Goal: Task Accomplishment & Management: Manage account settings

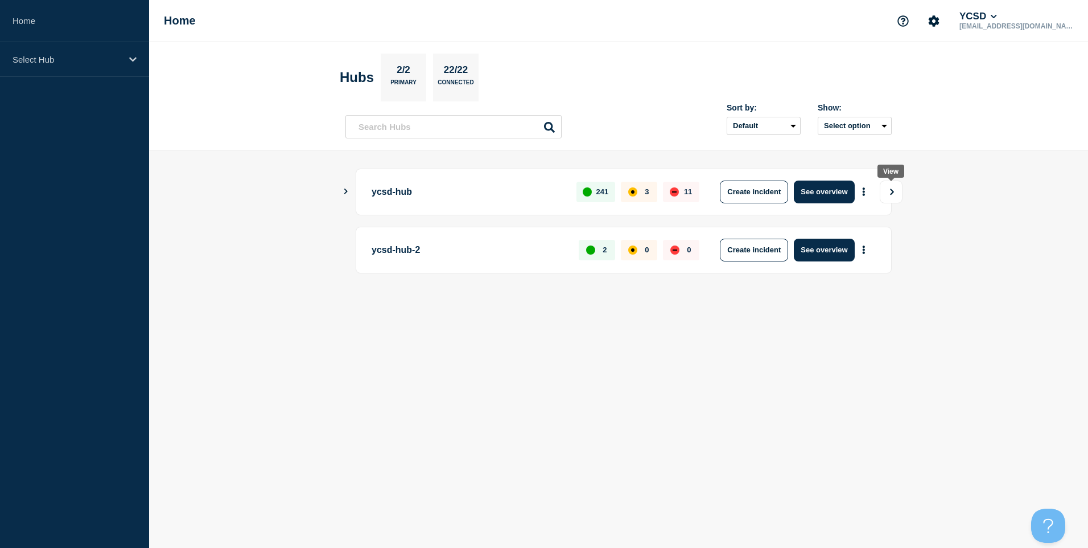
click at [891, 197] on button "View" at bounding box center [891, 191] width 23 height 23
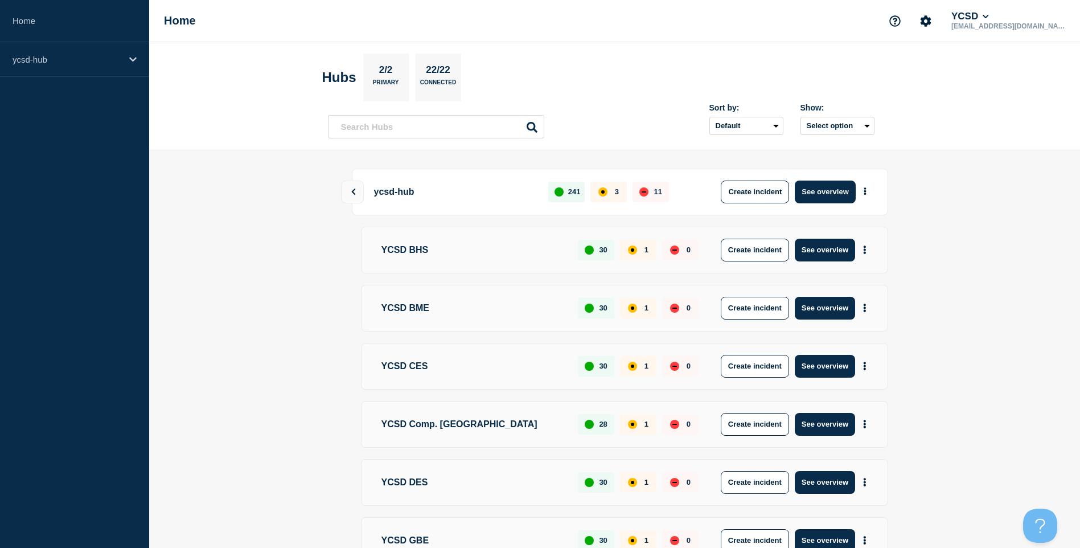
click at [280, 217] on main "ycsd-hub 241 3 11 Create incident See overview YCSD BHS 30 1 0 Create incident …" at bounding box center [614, 507] width 931 height 715
click at [138, 59] on div "ycsd-hub" at bounding box center [74, 59] width 149 height 35
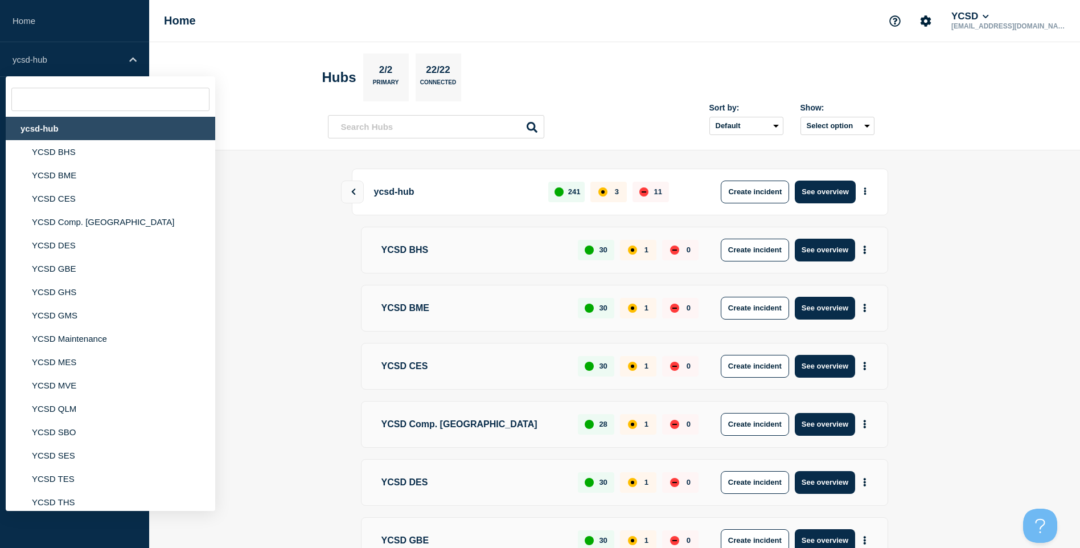
click at [106, 133] on div "ycsd-hub" at bounding box center [110, 128] width 209 height 23
click at [824, 195] on button "See overview" at bounding box center [825, 191] width 60 height 23
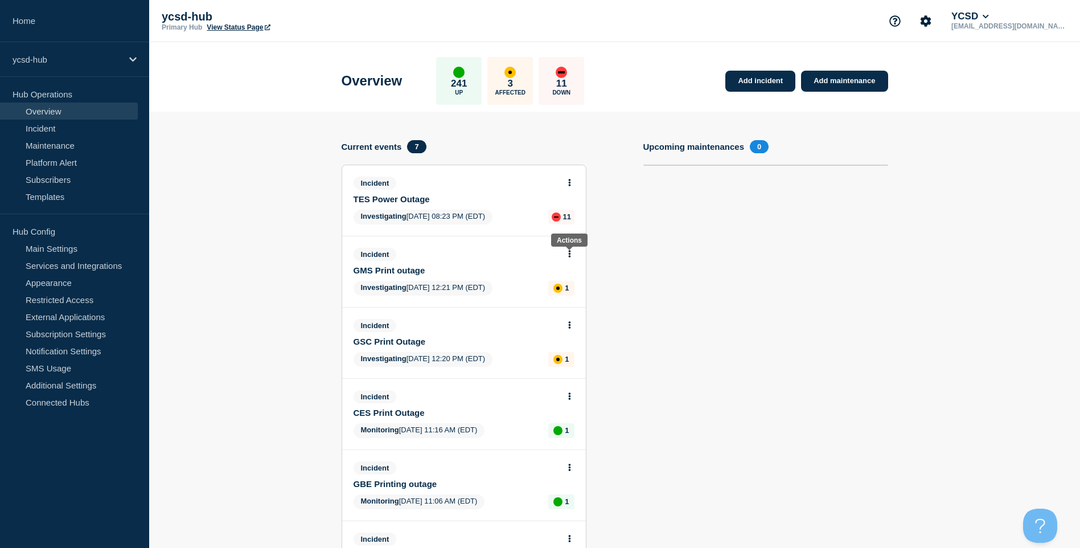
click at [571, 252] on button at bounding box center [570, 254] width 10 height 10
click at [574, 297] on link "Update incident" at bounding box center [568, 295] width 55 height 9
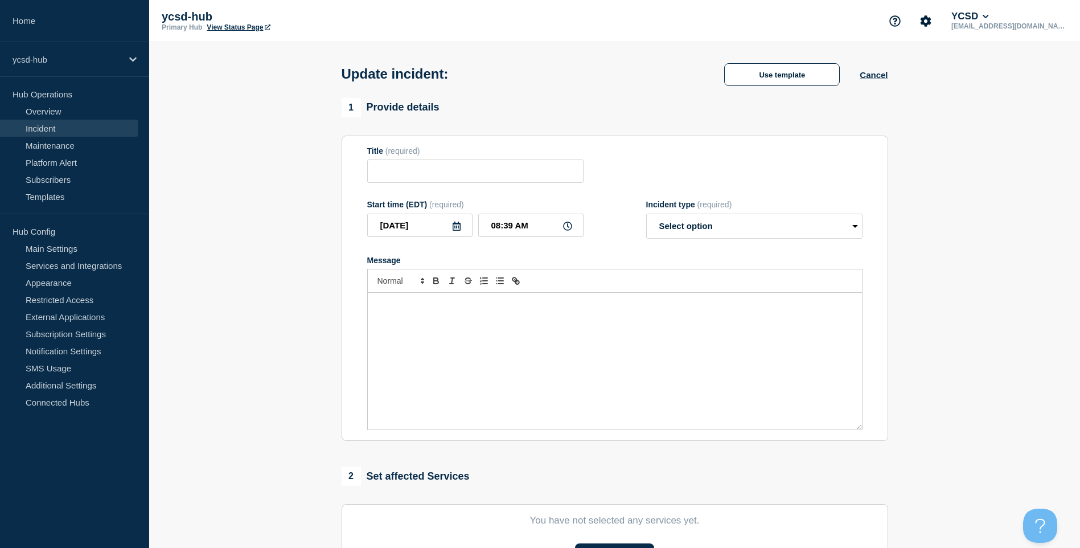
type input "GMS Print outage"
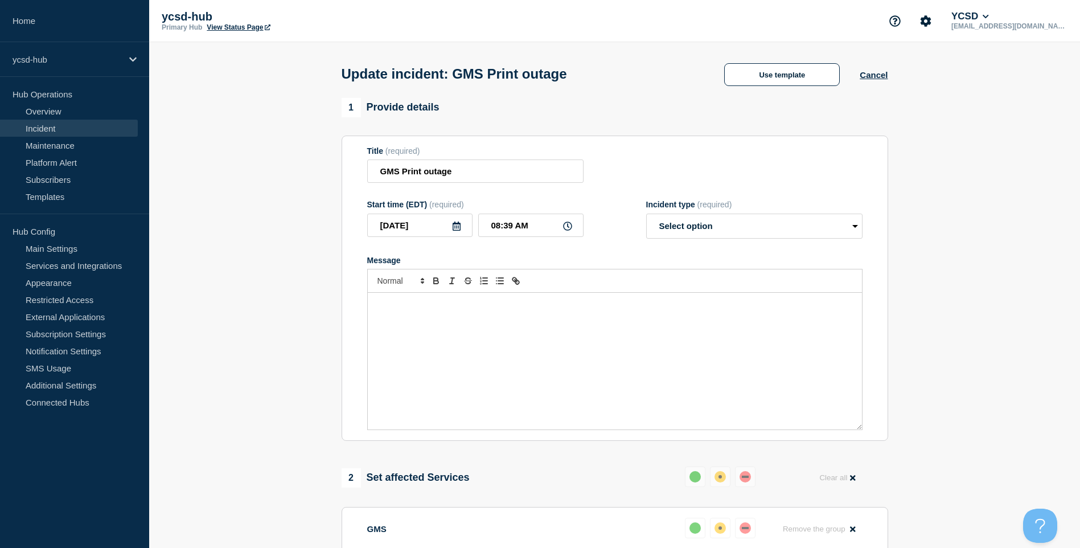
click at [574, 297] on div "Message" at bounding box center [615, 361] width 494 height 137
click at [721, 230] on select "Select option Investigating Identified Monitoring Resolved" at bounding box center [754, 225] width 216 height 25
select select "resolved"
click at [646, 216] on select "Select option Investigating Identified Monitoring Resolved" at bounding box center [754, 225] width 216 height 25
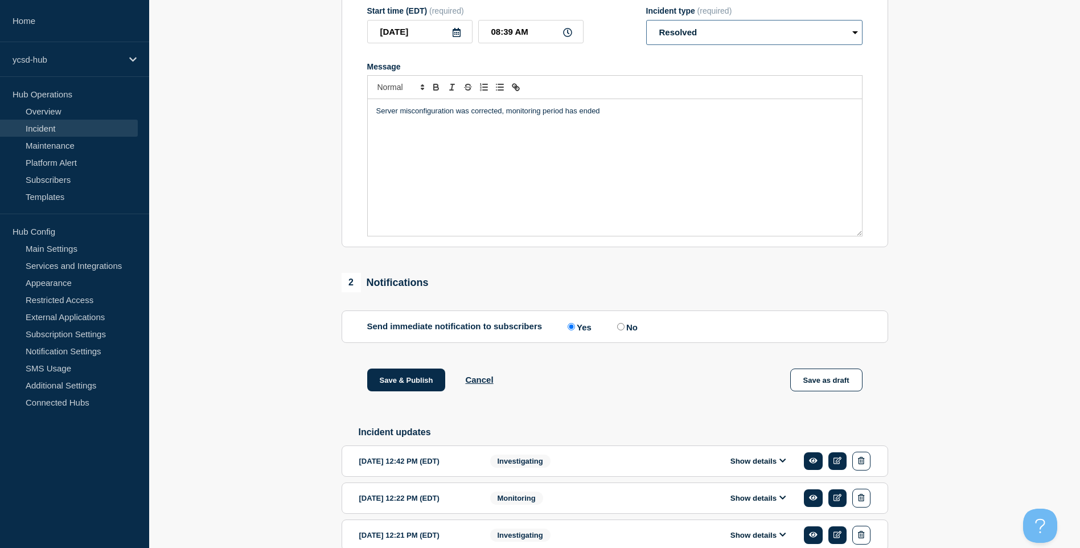
scroll to position [255, 0]
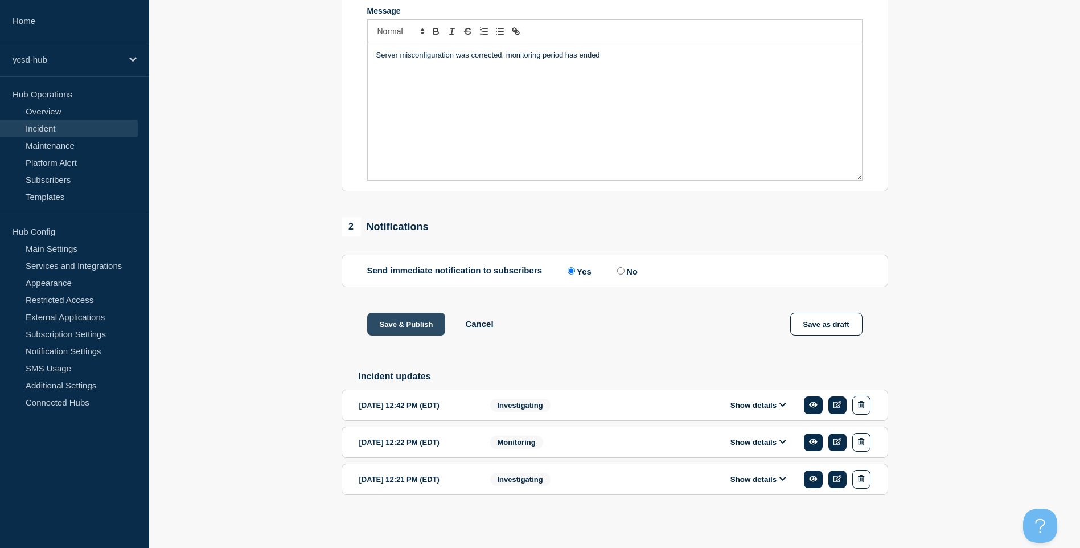
click at [410, 320] on button "Save & Publish" at bounding box center [406, 323] width 79 height 23
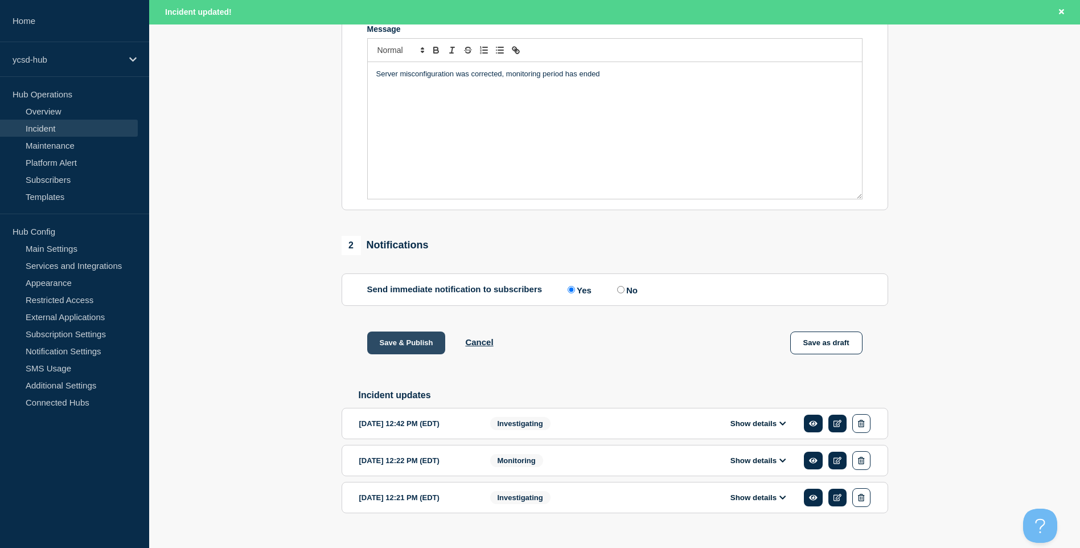
scroll to position [279, 0]
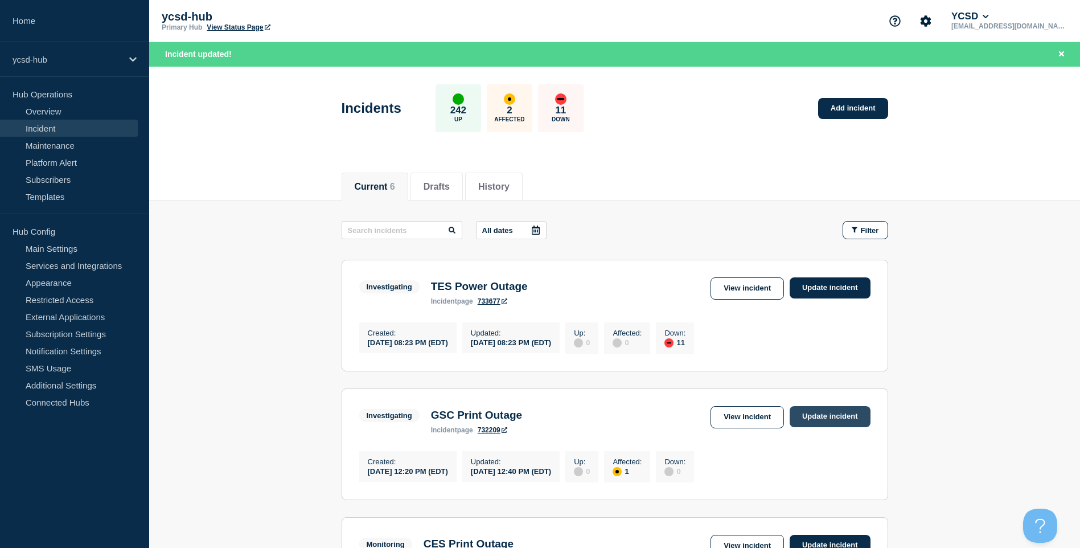
click at [829, 421] on link "Update incident" at bounding box center [829, 416] width 81 height 21
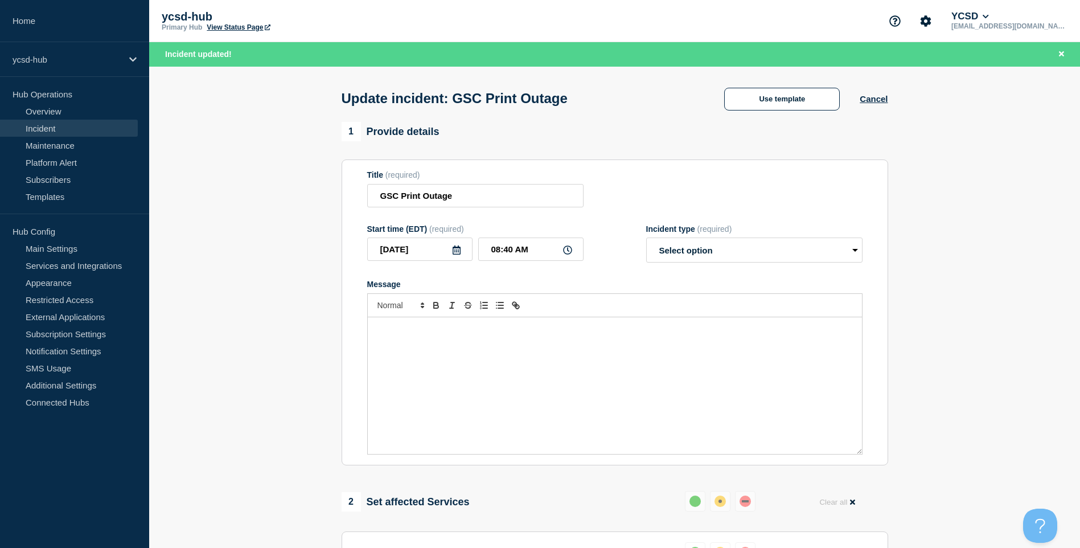
click at [705, 348] on div "Message" at bounding box center [615, 385] width 494 height 137
drag, startPoint x: 398, startPoint y: 197, endPoint x: 387, endPoint y: 196, distance: 10.8
click at [387, 196] on input "GSC Print Outage" at bounding box center [475, 195] width 216 height 23
type input "GHS Print Outage"
click at [702, 231] on span "(required)" at bounding box center [714, 228] width 35 height 9
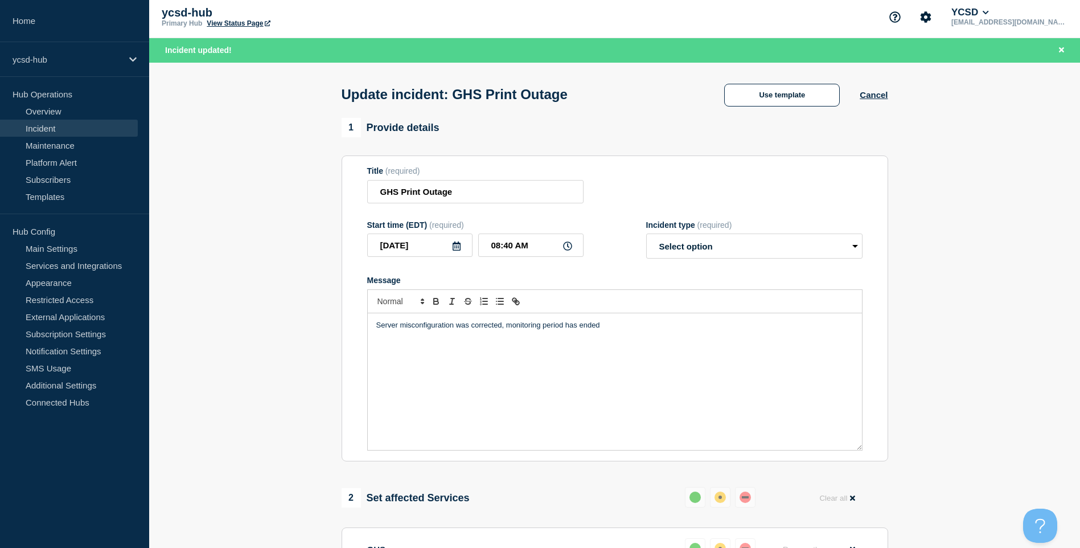
scroll to position [5, 0]
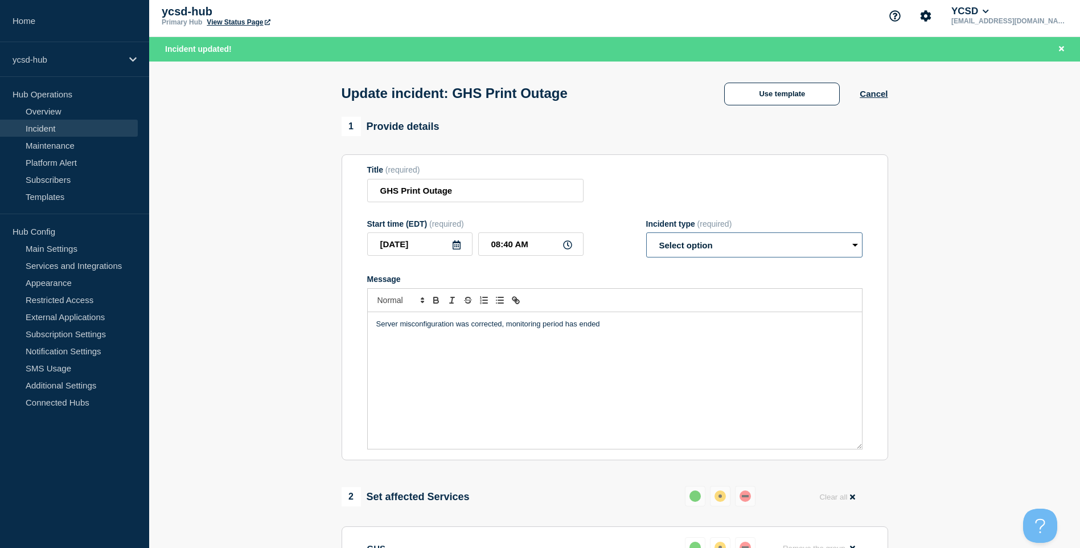
click at [691, 257] on select "Select option Investigating Identified Monitoring Resolved" at bounding box center [754, 244] width 216 height 25
select select "resolved"
click at [646, 235] on select "Select option Investigating Identified Monitoring Resolved" at bounding box center [754, 244] width 216 height 25
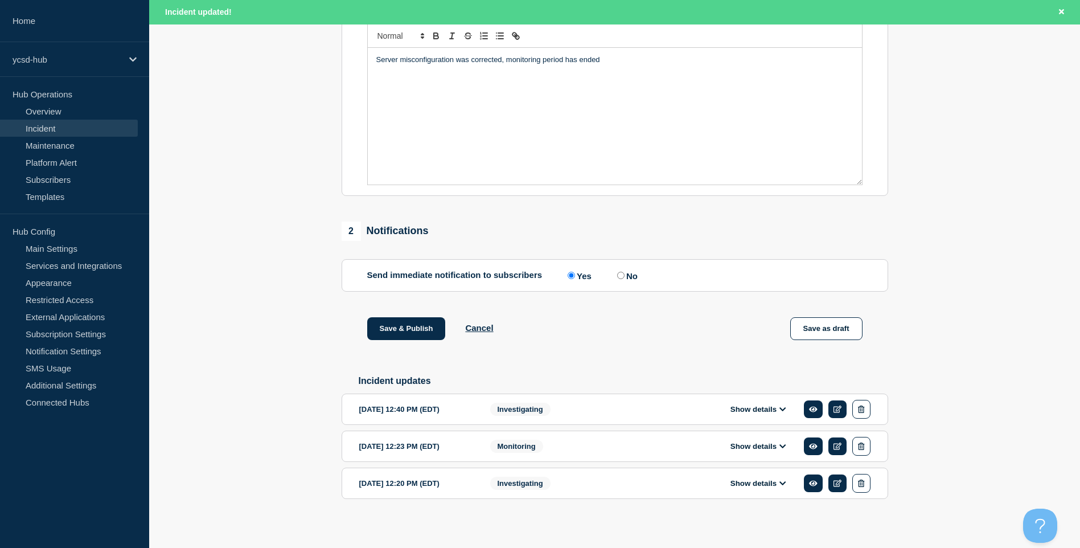
scroll to position [279, 0]
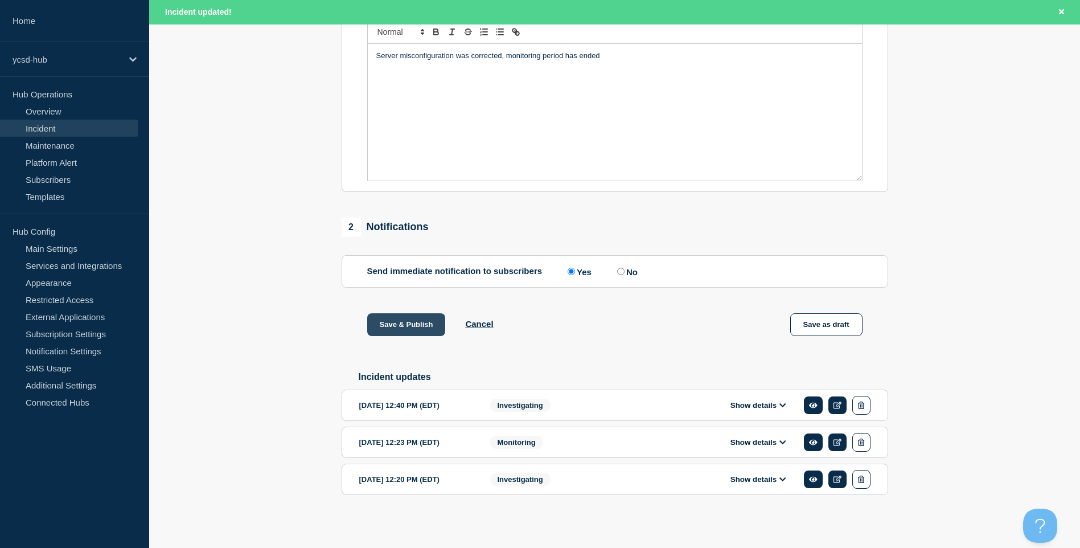
click at [408, 316] on button "Save & Publish" at bounding box center [406, 324] width 79 height 23
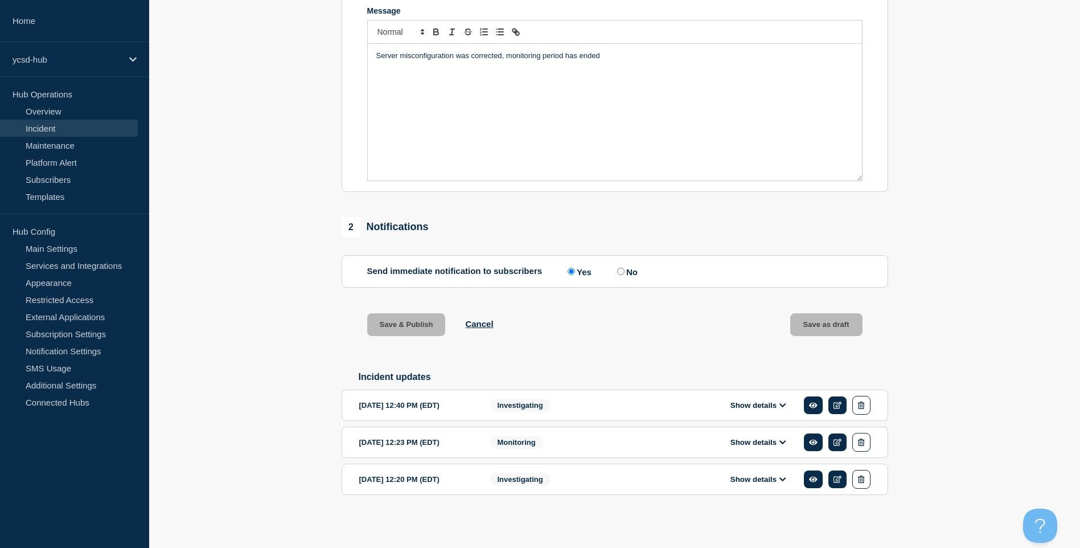
scroll to position [255, 0]
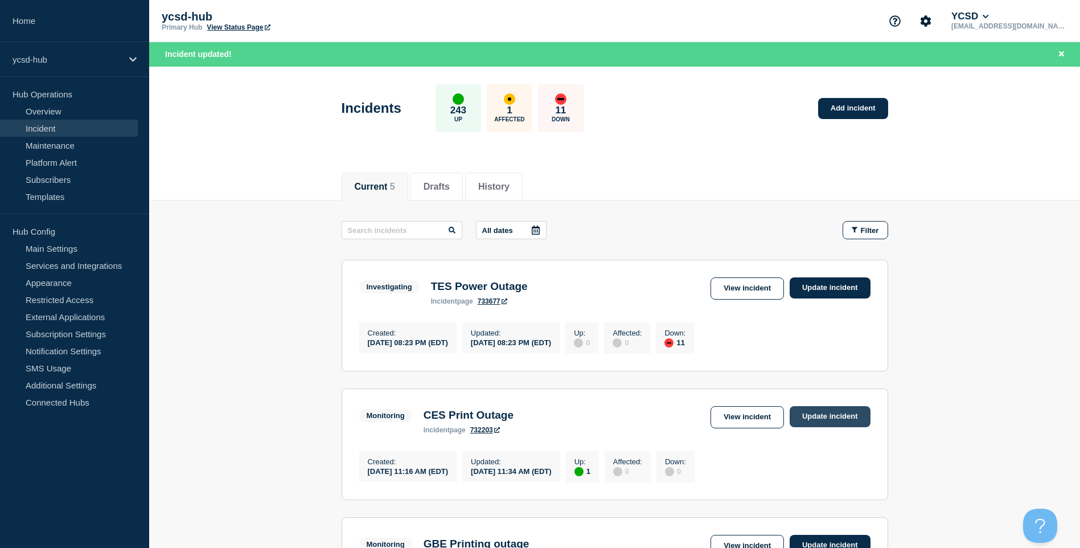
click at [833, 427] on link "Update incident" at bounding box center [829, 416] width 81 height 21
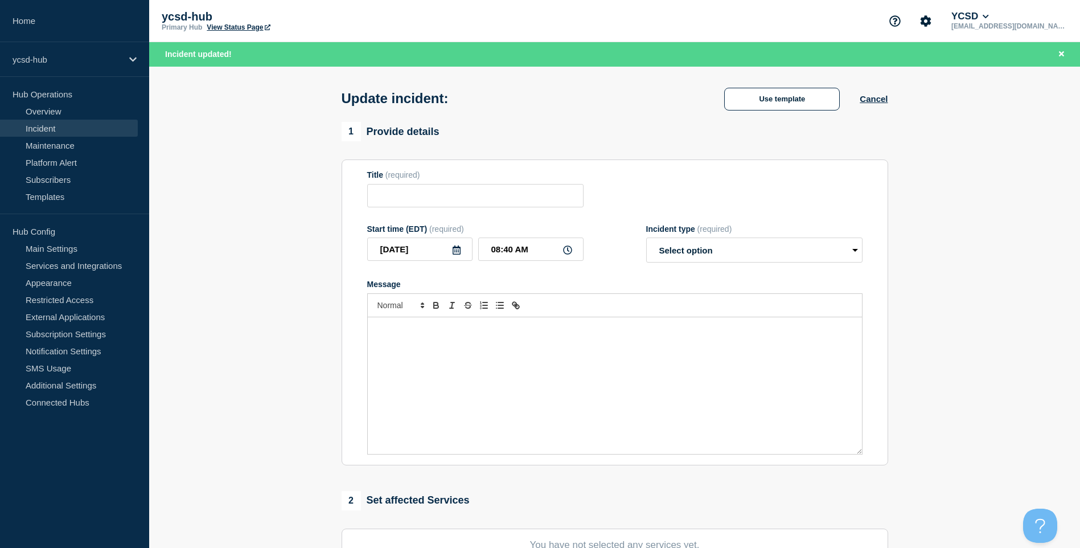
type input "CES Print Outage"
click at [764, 352] on div "Message" at bounding box center [615, 385] width 494 height 137
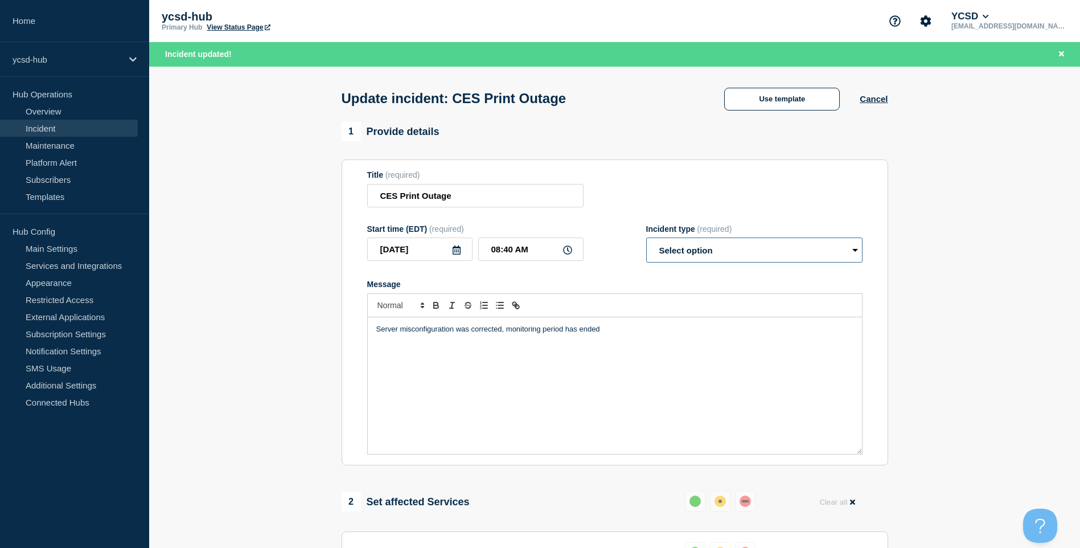
click at [755, 244] on select "Select option Investigating Identified Monitoring Resolved" at bounding box center [754, 249] width 216 height 25
select select "resolved"
click at [646, 240] on select "Select option Investigating Identified Monitoring Resolved" at bounding box center [754, 249] width 216 height 25
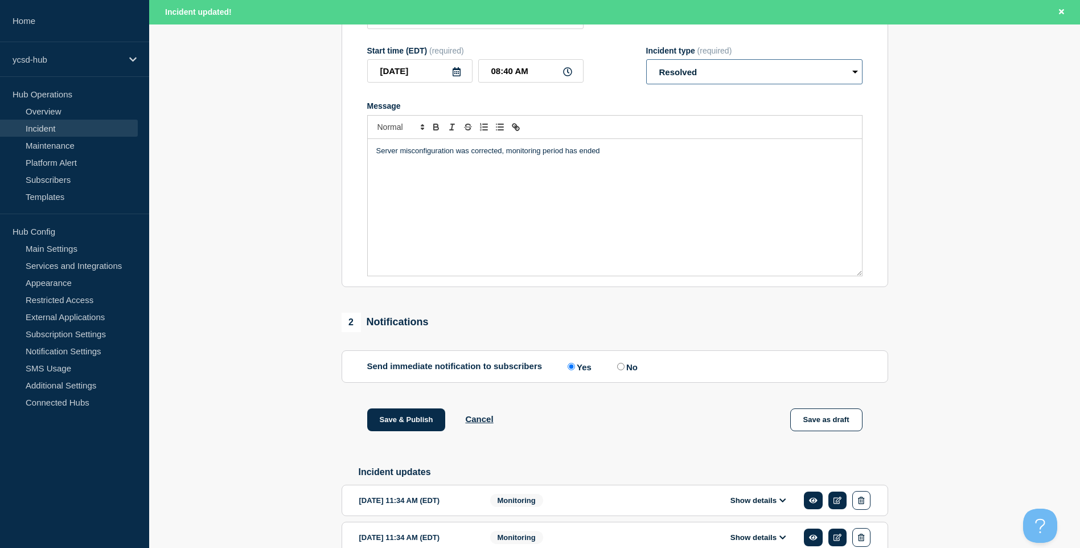
scroll to position [179, 0]
click at [413, 418] on button "Save & Publish" at bounding box center [406, 419] width 79 height 23
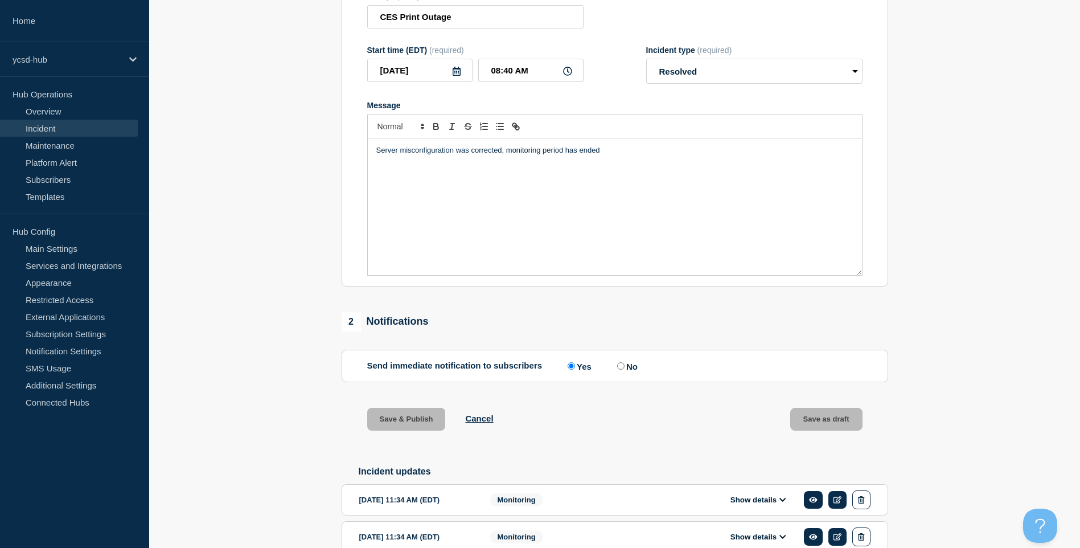
scroll to position [155, 0]
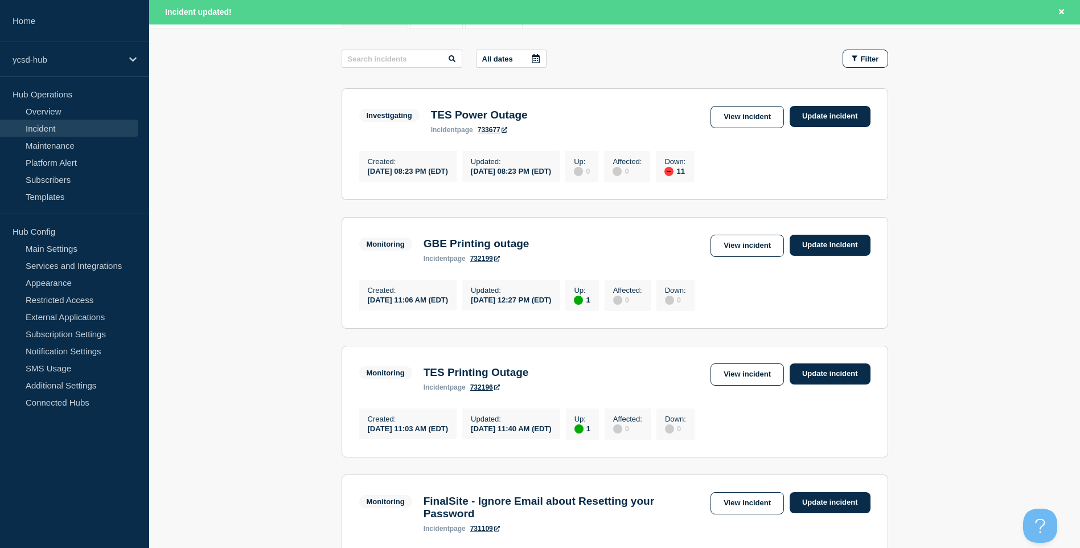
scroll to position [172, 0]
click at [824, 241] on link "Update incident" at bounding box center [829, 244] width 81 height 21
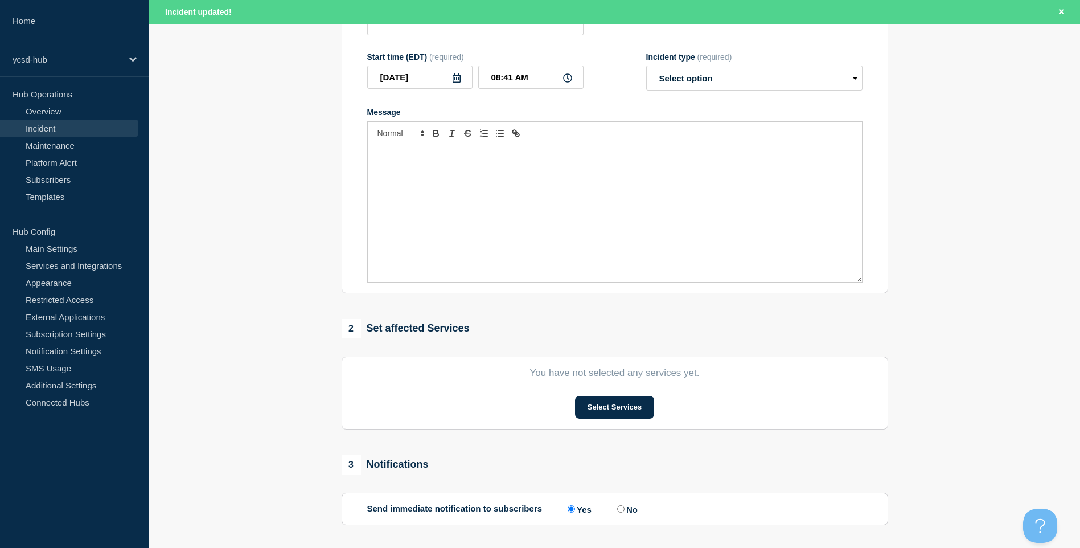
type input "GBE Printing outage"
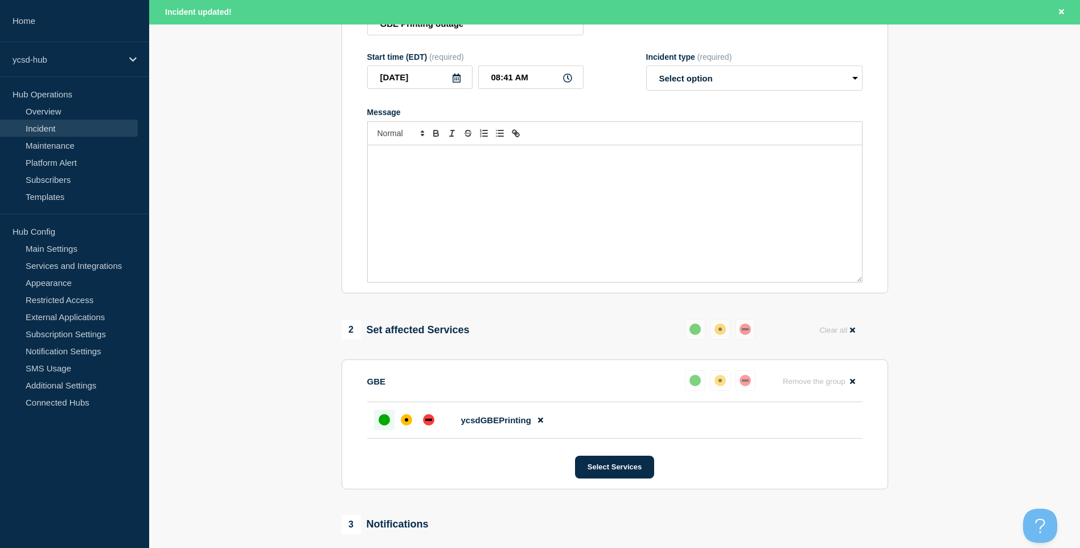
click at [687, 188] on div "Message" at bounding box center [615, 213] width 494 height 137
click at [777, 84] on select "Select option Investigating Identified Monitoring Resolved" at bounding box center [754, 77] width 216 height 25
select select "resolved"
click at [646, 68] on select "Select option Investigating Identified Monitoring Resolved" at bounding box center [754, 77] width 216 height 25
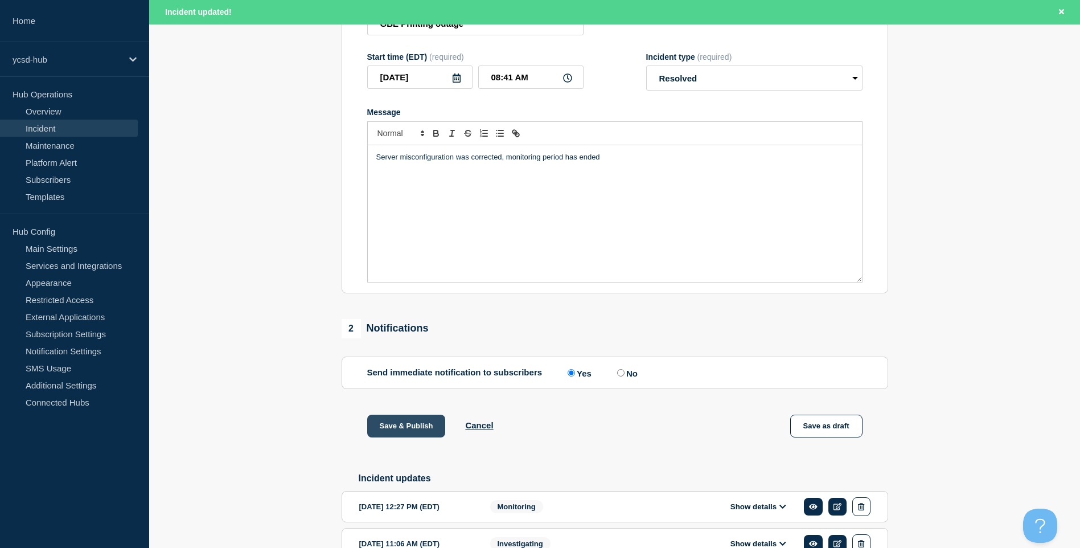
click at [427, 426] on button "Save & Publish" at bounding box center [406, 425] width 79 height 23
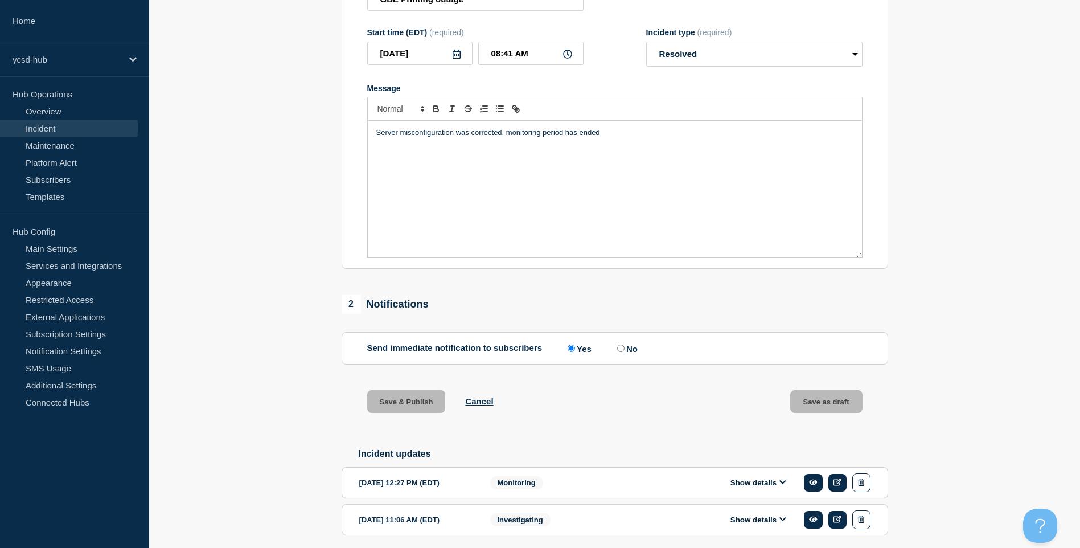
scroll to position [148, 0]
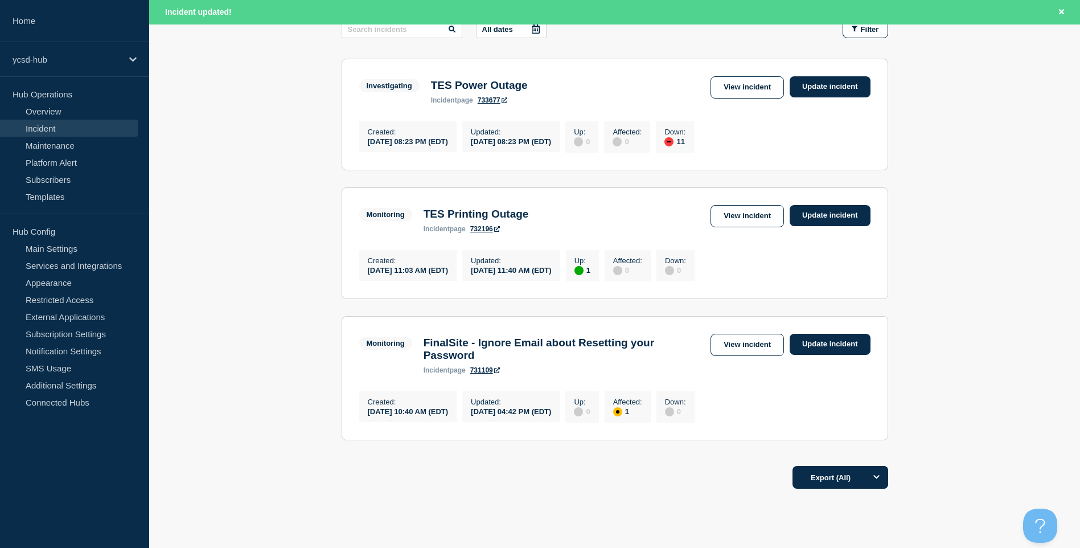
scroll to position [201, 0]
click at [841, 221] on link "Update incident" at bounding box center [829, 214] width 81 height 21
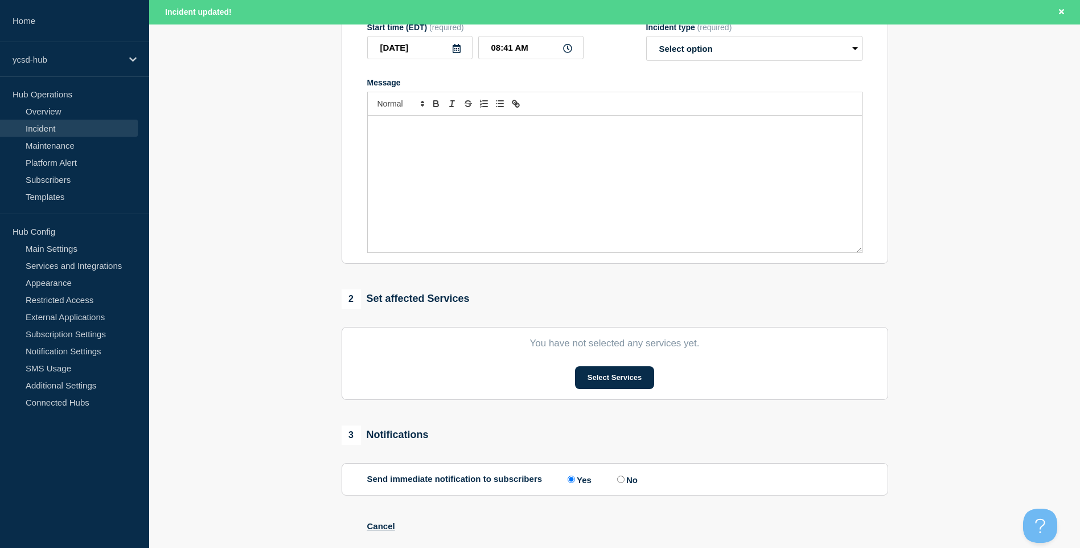
type input "TES Printing Outage"
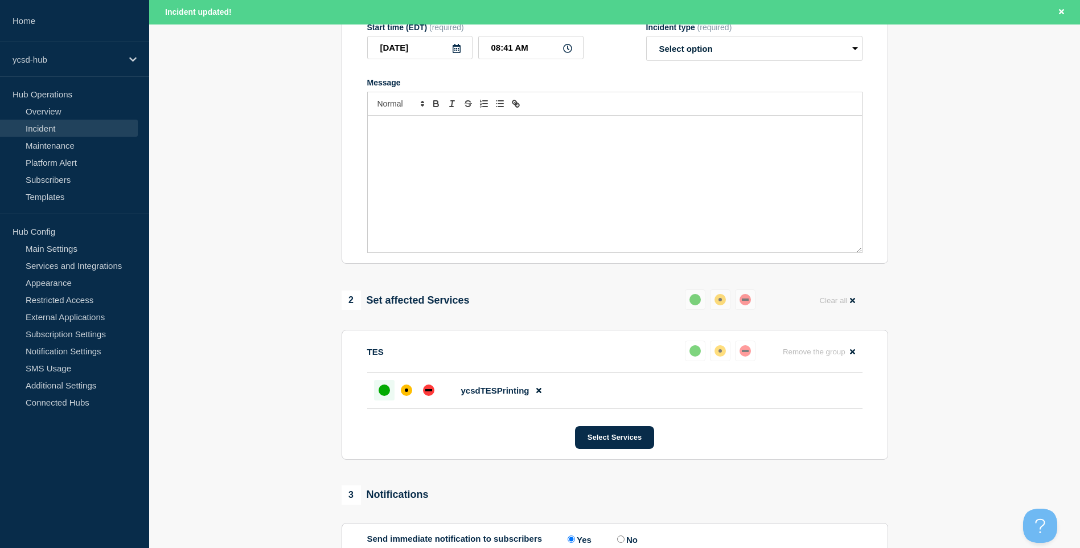
click at [701, 171] on div "Message" at bounding box center [615, 184] width 494 height 137
click at [726, 49] on select "Select option Investigating Identified Monitoring Resolved" at bounding box center [754, 48] width 216 height 25
select select "resolved"
click at [646, 39] on select "Select option Investigating Identified Monitoring Resolved" at bounding box center [754, 48] width 216 height 25
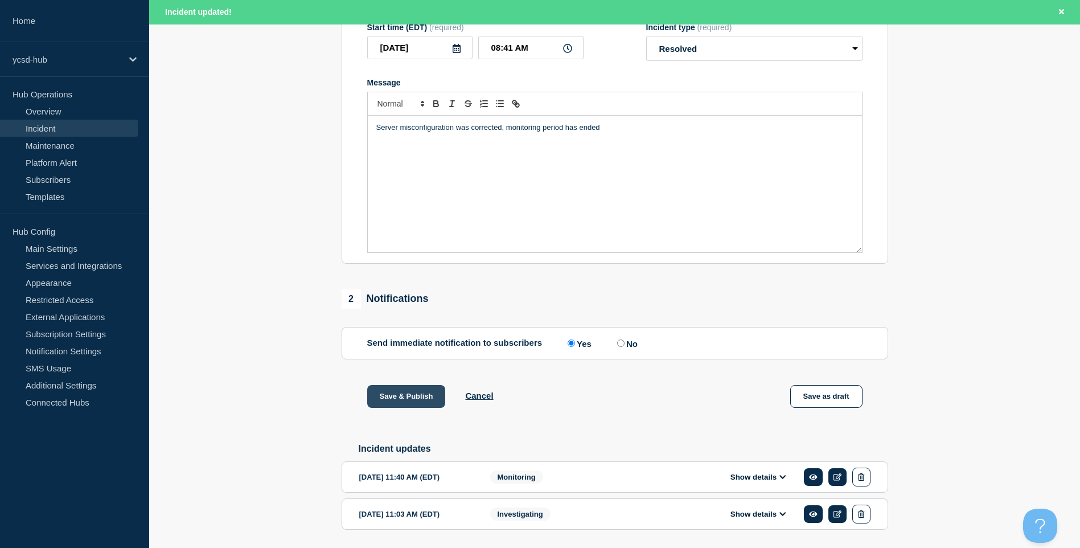
click at [404, 397] on button "Save & Publish" at bounding box center [406, 396] width 79 height 23
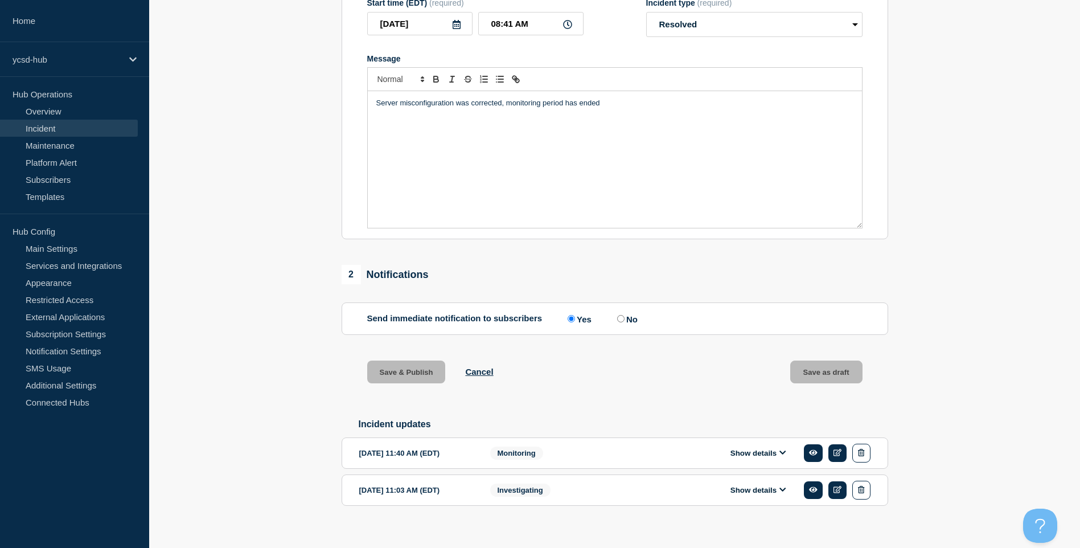
scroll to position [177, 0]
